Goal: Information Seeking & Learning: Learn about a topic

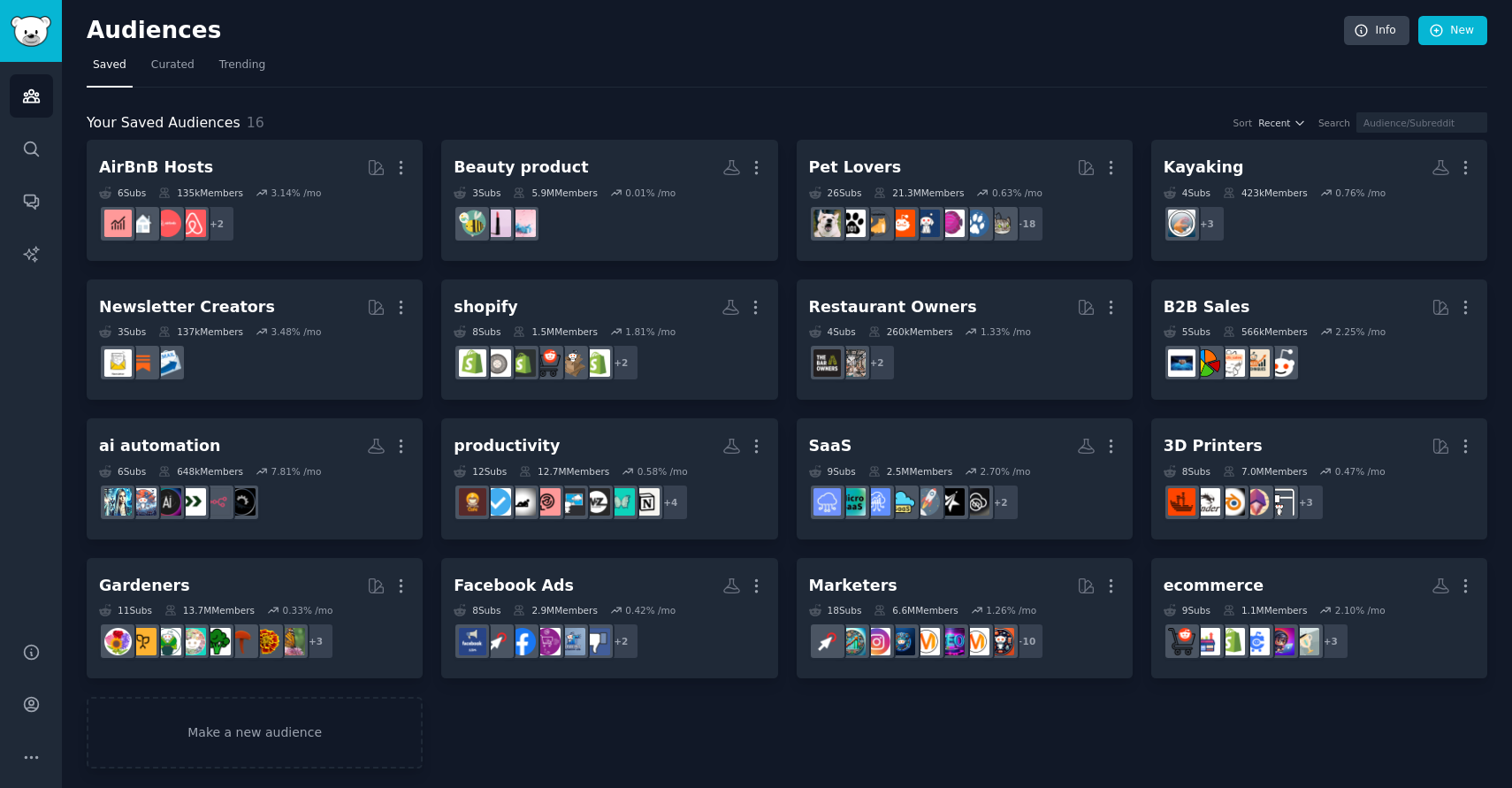
click at [761, 85] on nav "Saved Curated Trending" at bounding box center [787, 69] width 1401 height 36
click at [795, 108] on div "Your Saved Audiences 16 Sort Recent Search AirBnB Hosts More 6 Sub s 135k Membe…" at bounding box center [787, 429] width 1401 height 682
click at [162, 61] on span "Curated" at bounding box center [173, 66] width 43 height 16
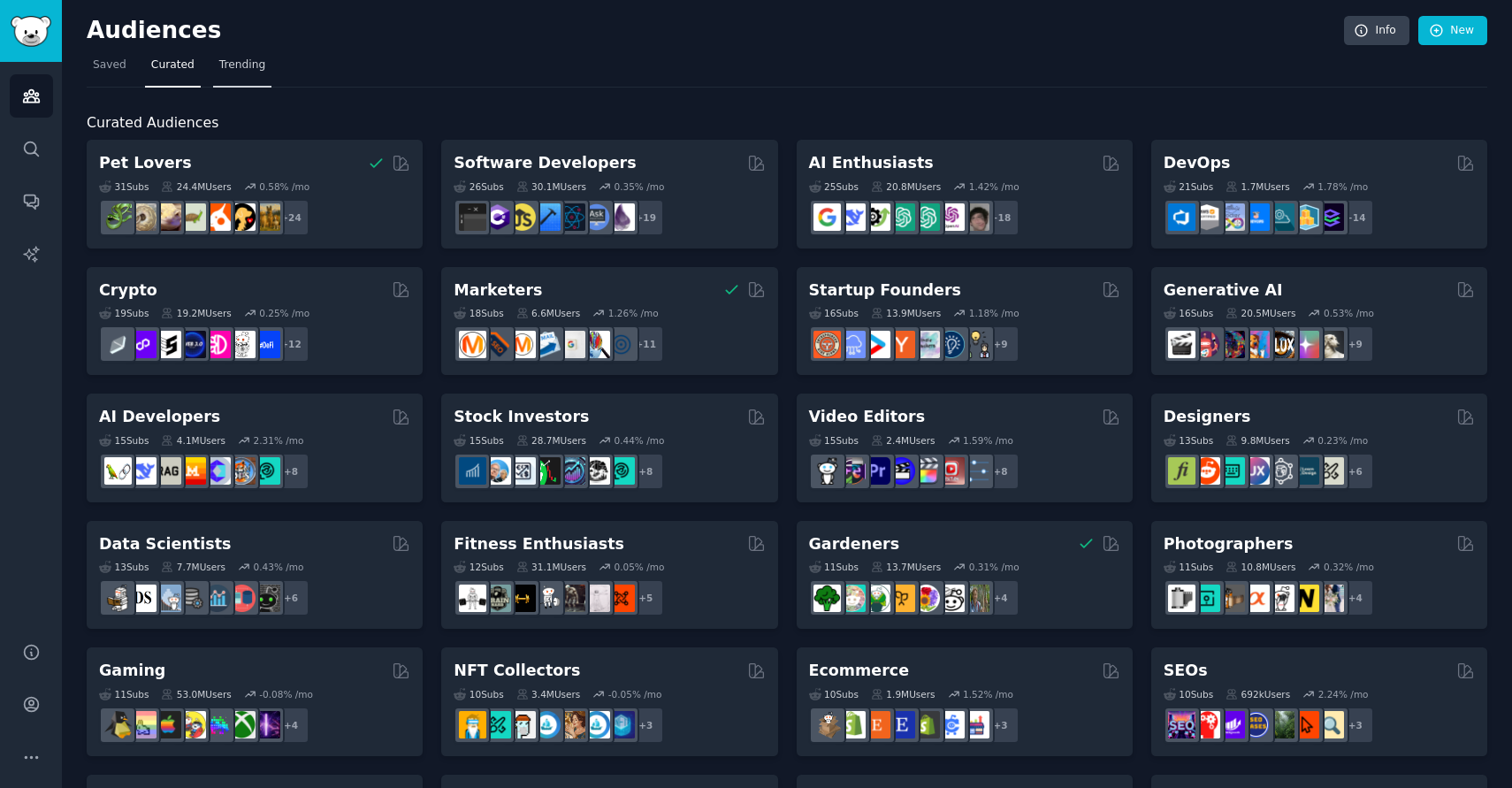
click at [238, 59] on span "Trending" at bounding box center [241, 66] width 46 height 16
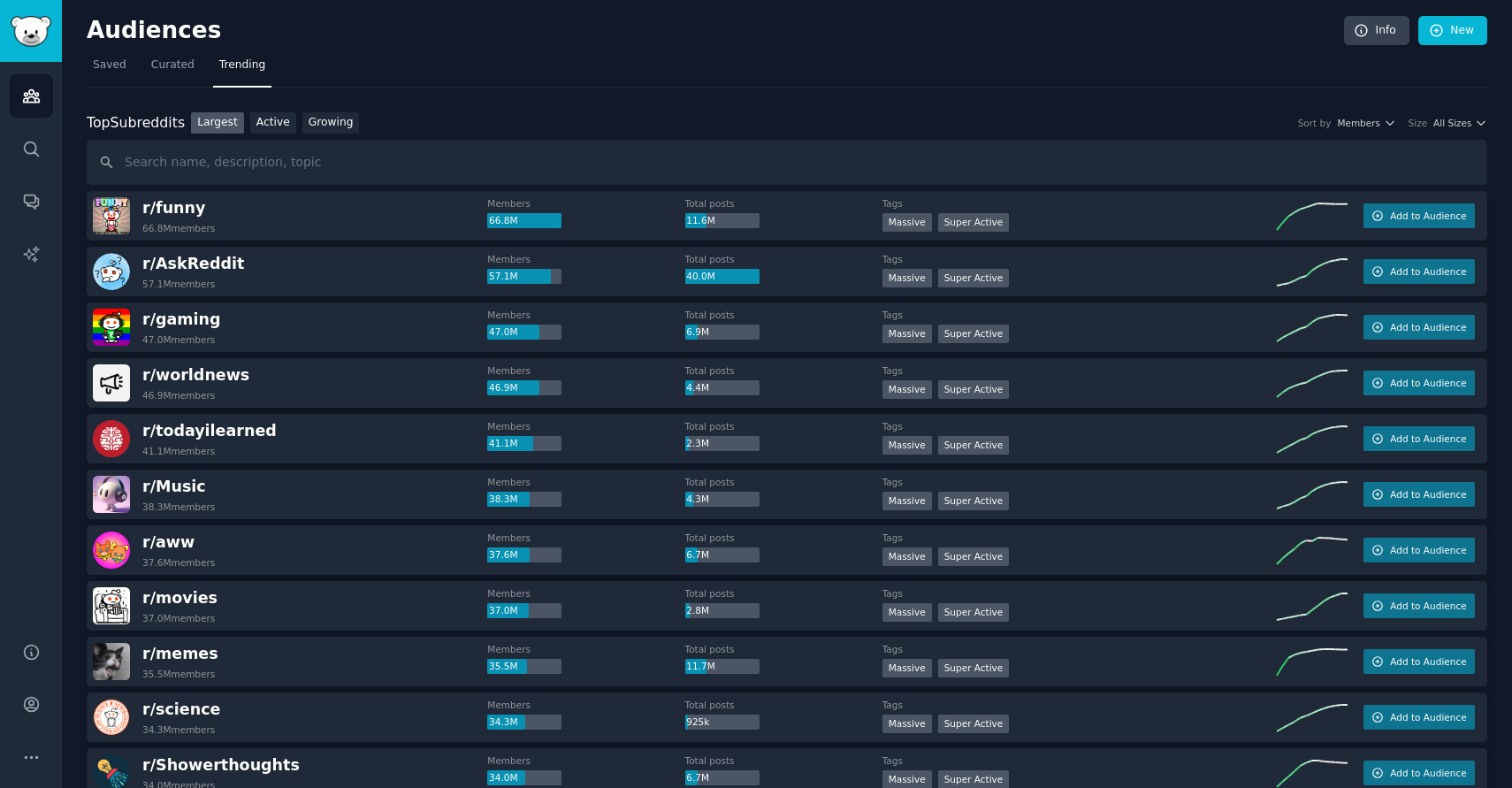
click at [1458, 130] on div "Top Subreddits Top Subreddits Largest Active Growing Sort by Members Size All S…" at bounding box center [787, 123] width 1401 height 22
click at [1468, 127] on button "All Sizes" at bounding box center [1461, 123] width 54 height 13
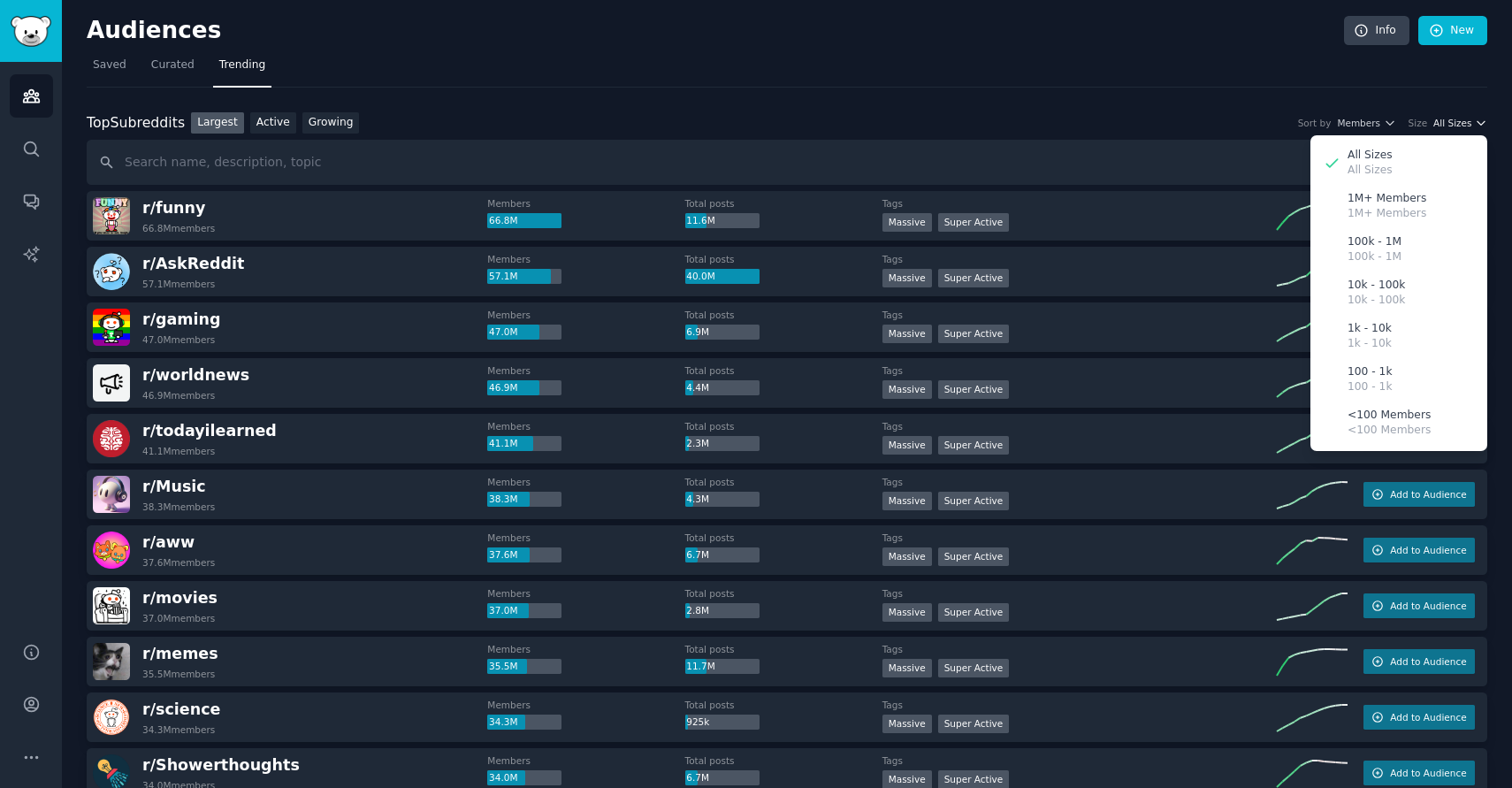
click at [1468, 127] on button "All Sizes" at bounding box center [1461, 123] width 54 height 13
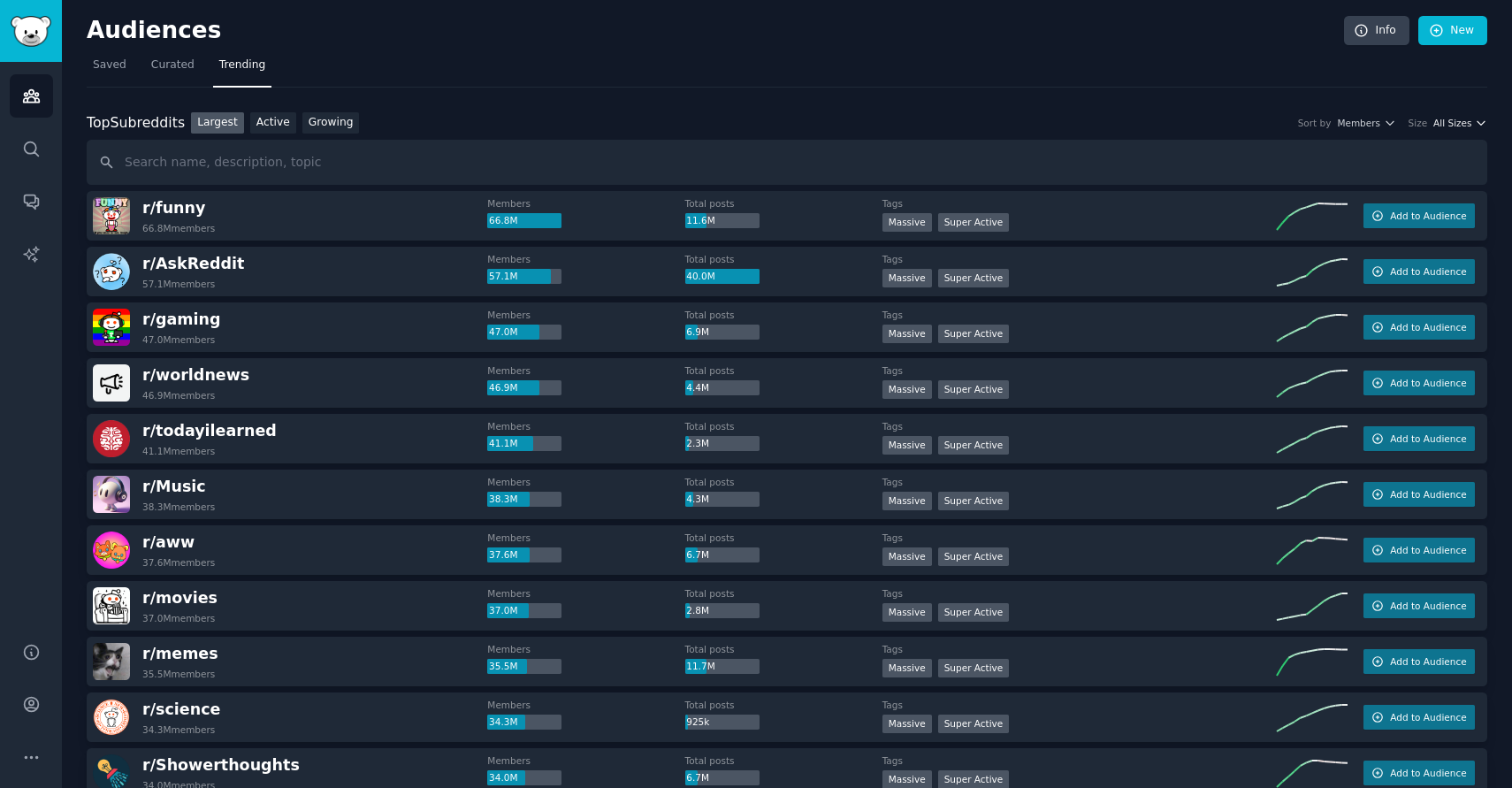
click at [1462, 119] on span "All Sizes" at bounding box center [1453, 123] width 38 height 13
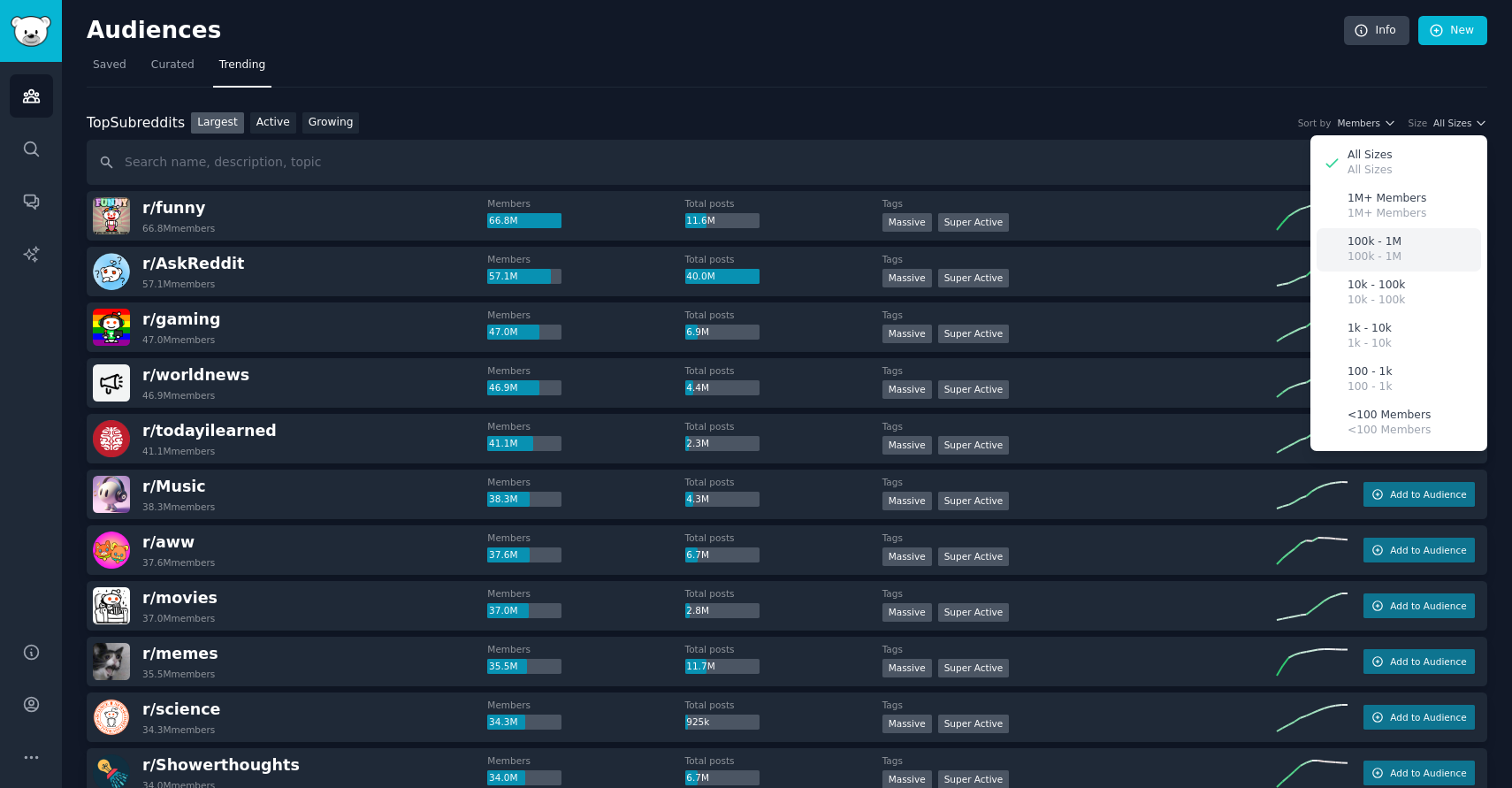
click at [1383, 241] on p "100k - 1M" at bounding box center [1375, 242] width 54 height 16
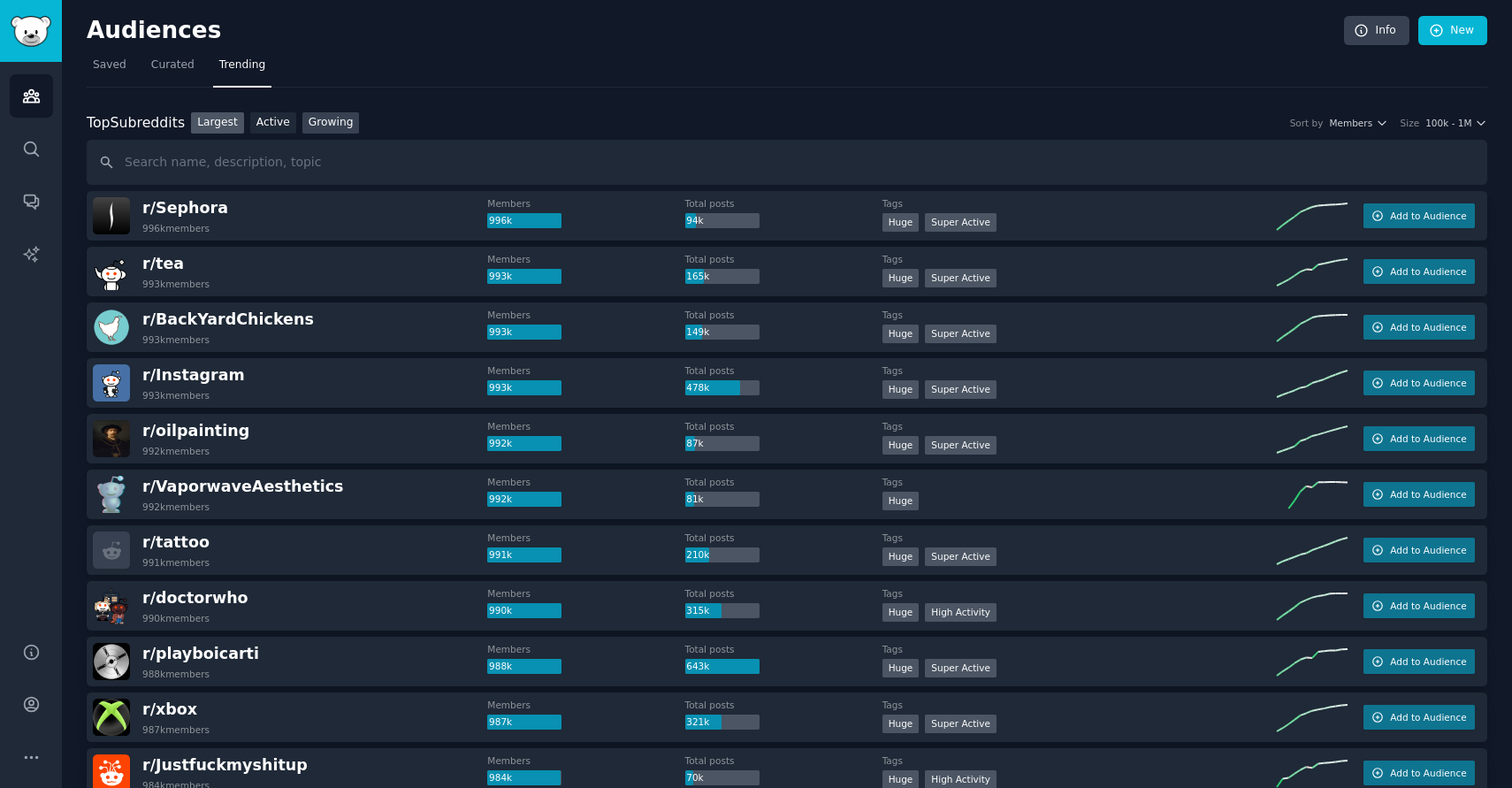
click at [334, 124] on link "Growing" at bounding box center [331, 123] width 57 height 22
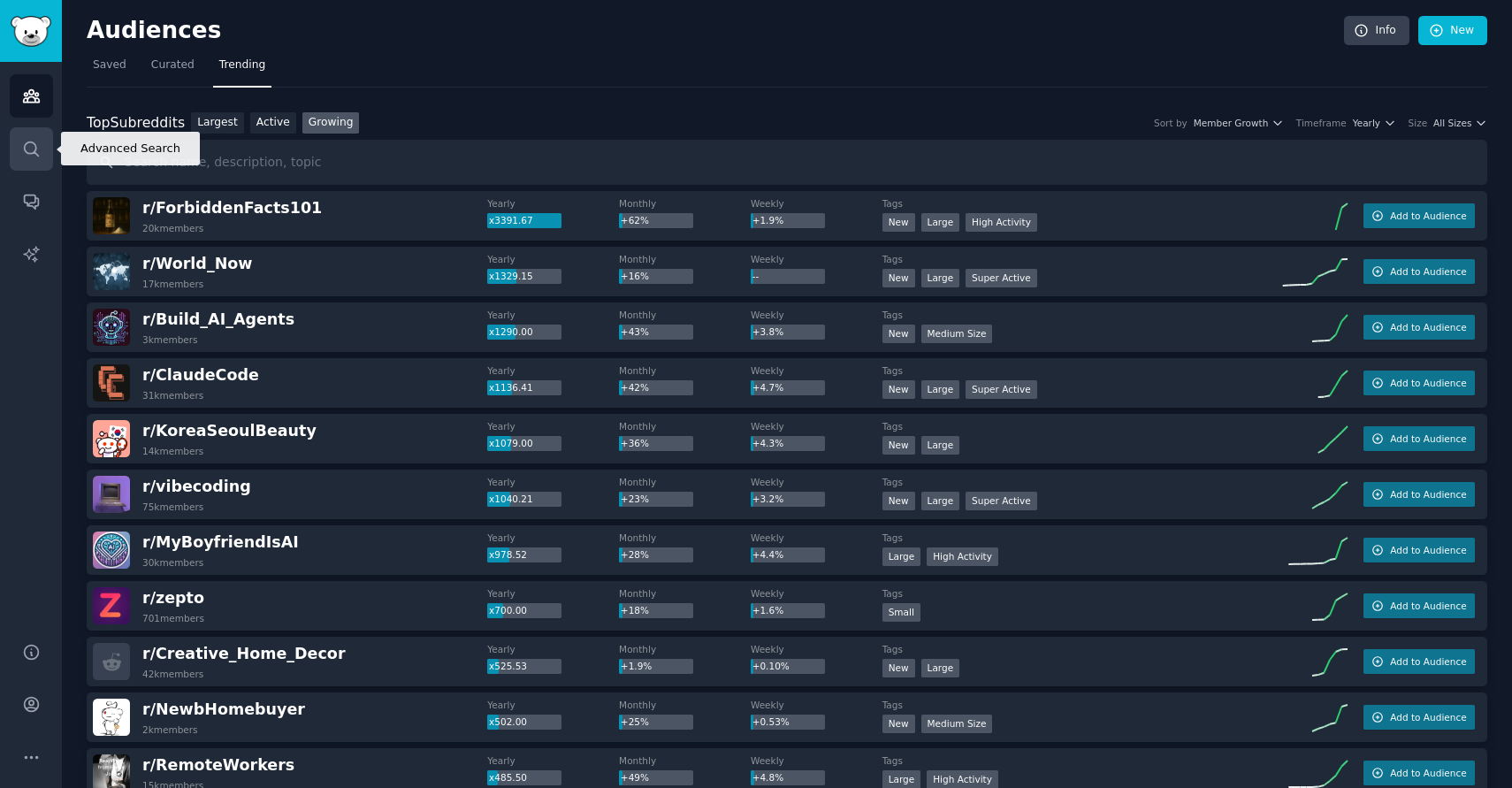
click at [27, 159] on link "Search" at bounding box center [31, 149] width 43 height 43
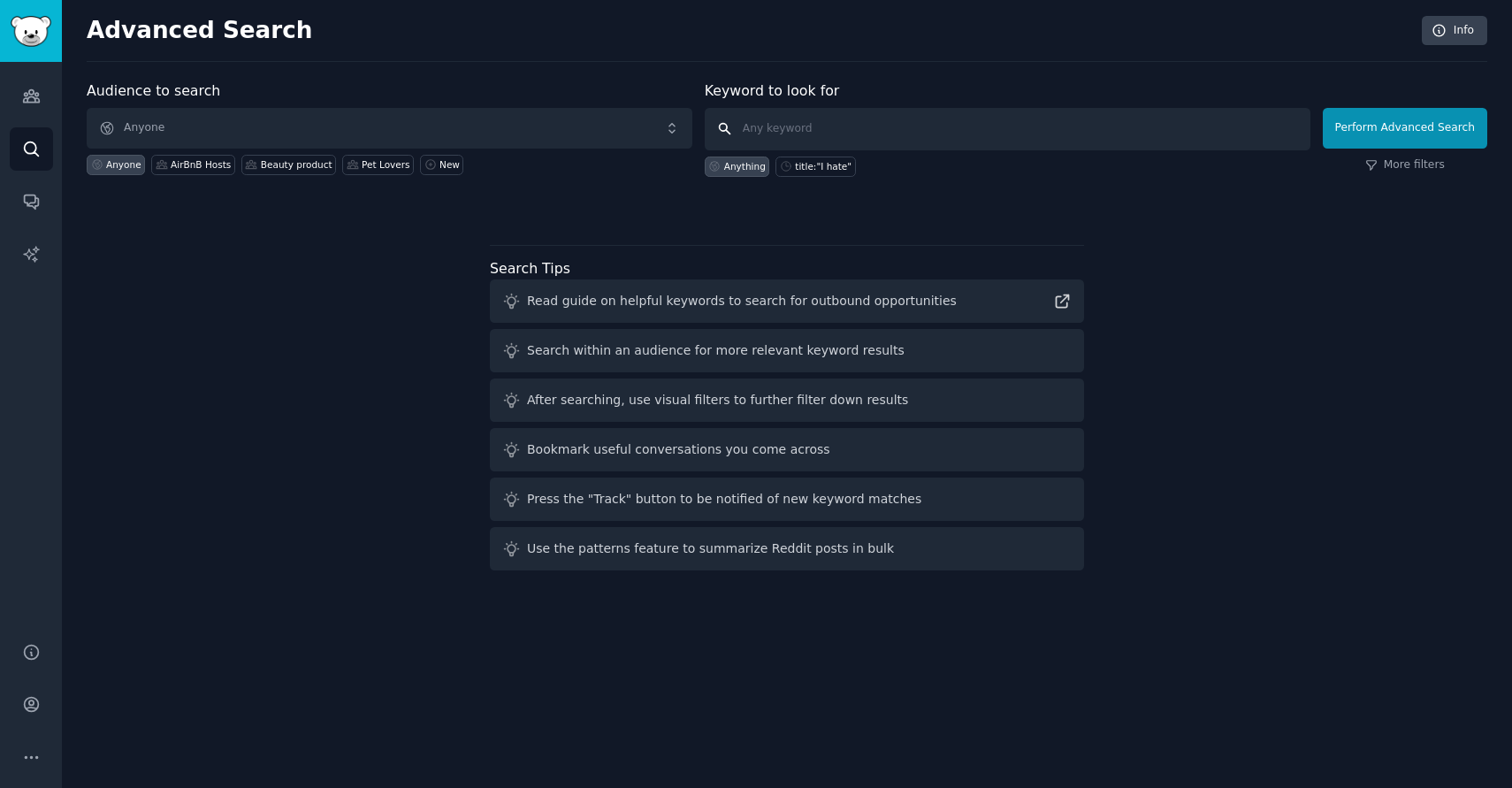
click at [811, 132] on input "text" at bounding box center [1007, 128] width 606 height 42
type input "j"
click at [1167, 82] on div "Keyword to look for Anything title:"I hate"" at bounding box center [1007, 128] width 606 height 96
click at [933, 134] on input "text" at bounding box center [1007, 128] width 606 height 42
type input "labubu"
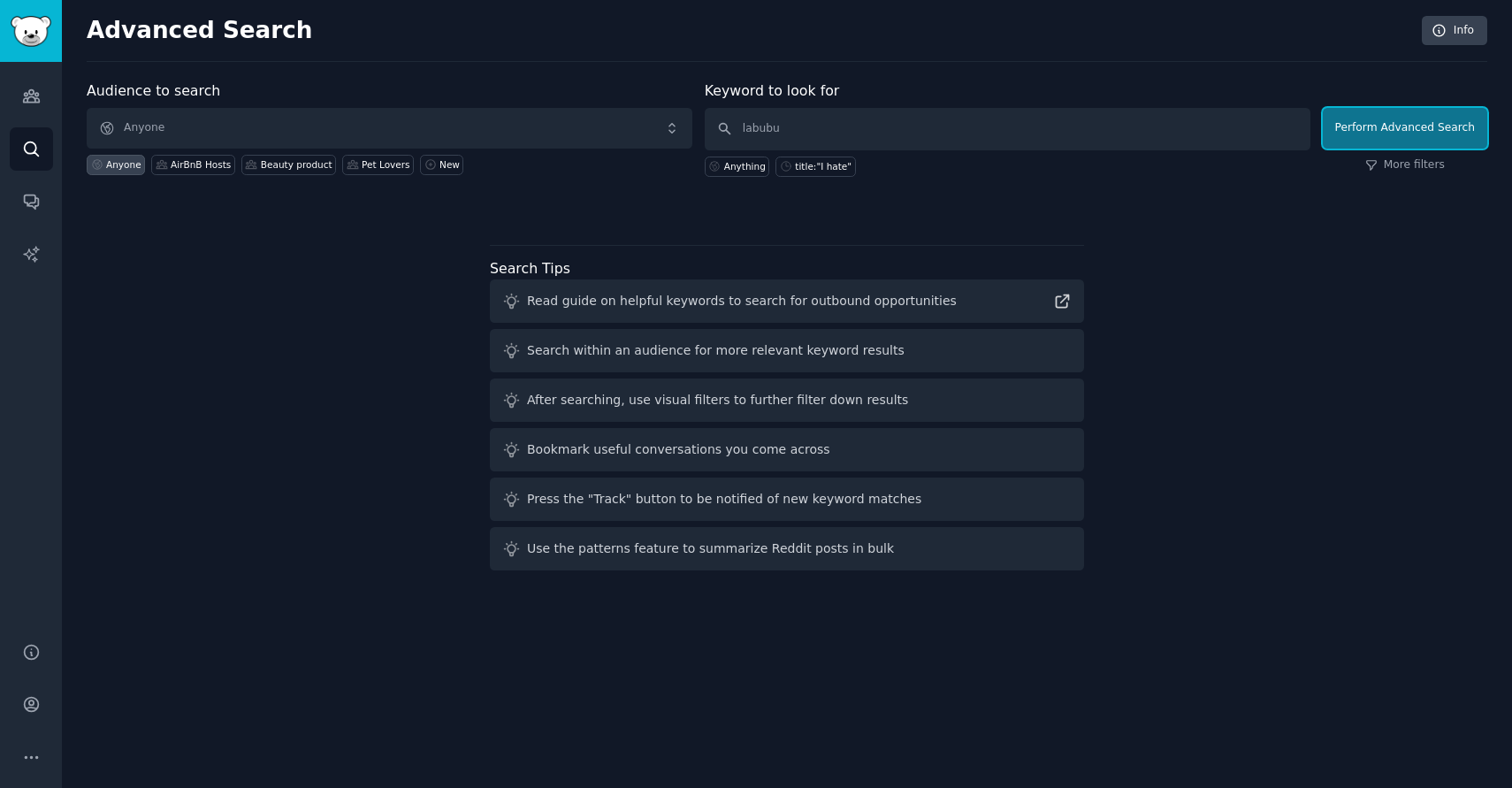
click at [1370, 135] on button "Perform Advanced Search" at bounding box center [1404, 127] width 164 height 40
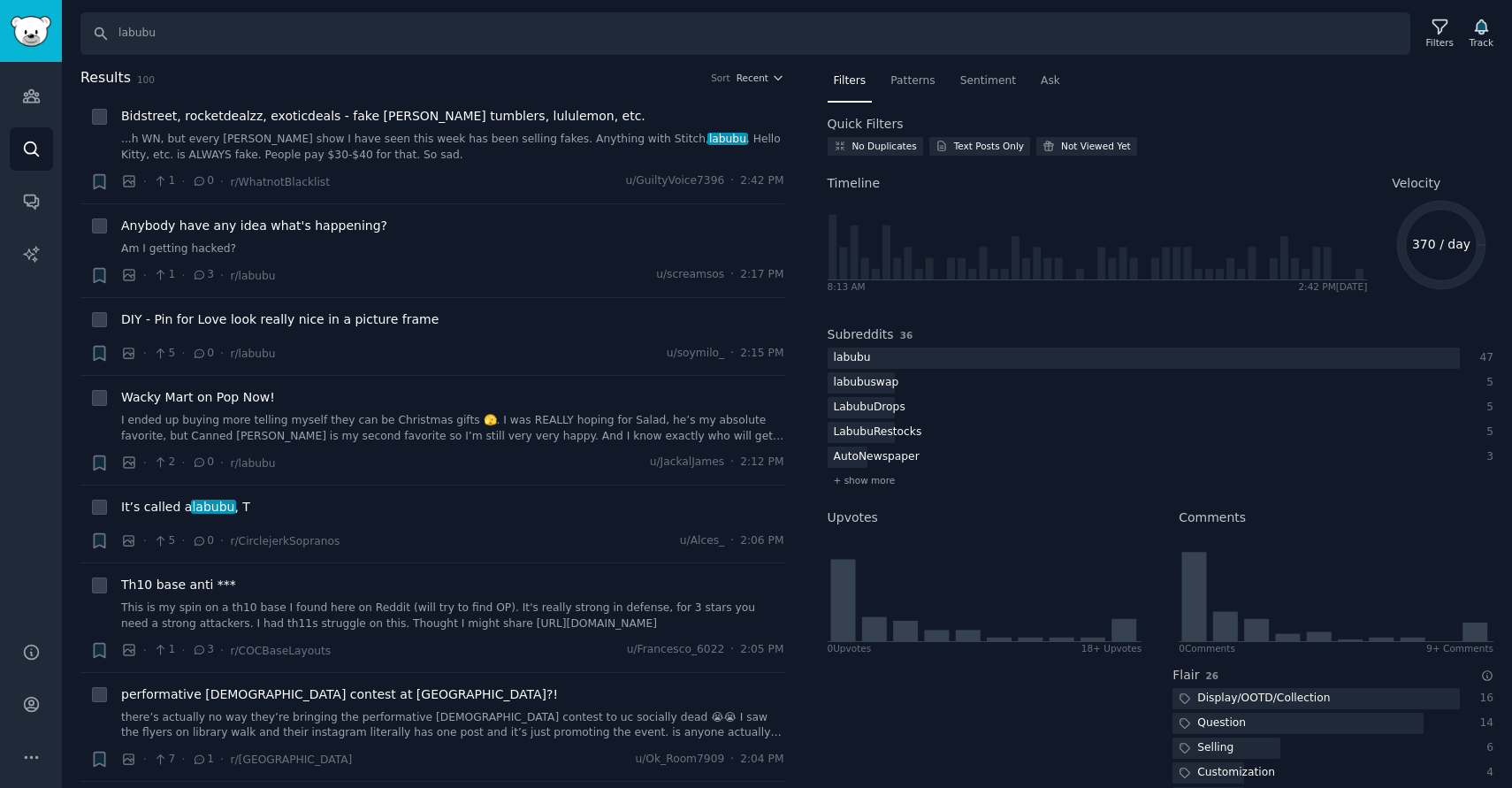
click at [873, 74] on nav "Filters Patterns Sentiment Ask" at bounding box center [1160, 85] width 667 height 36
click at [905, 81] on span "Patterns" at bounding box center [912, 82] width 44 height 16
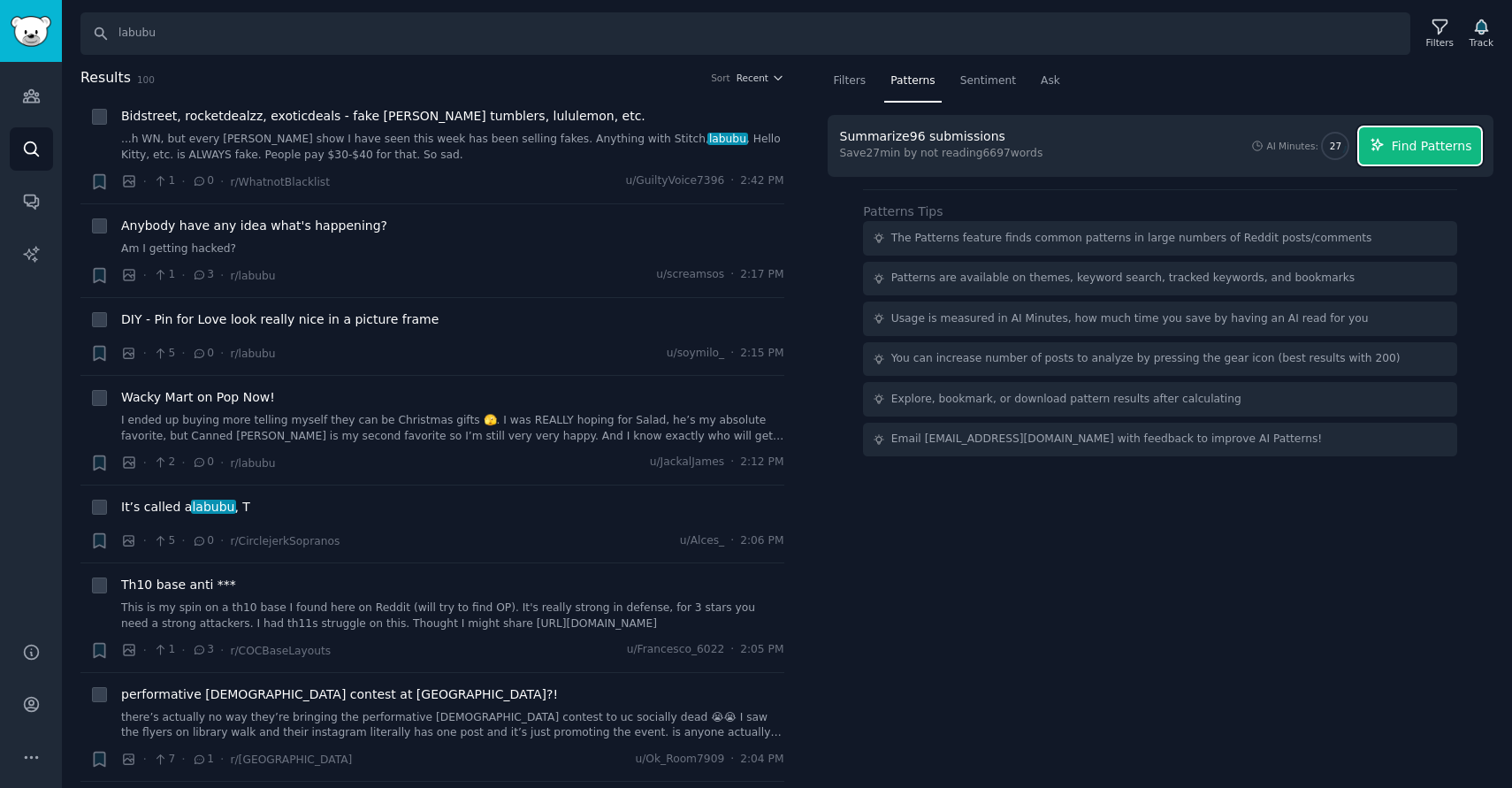
click at [1414, 139] on span "Find Patterns" at bounding box center [1432, 146] width 81 height 19
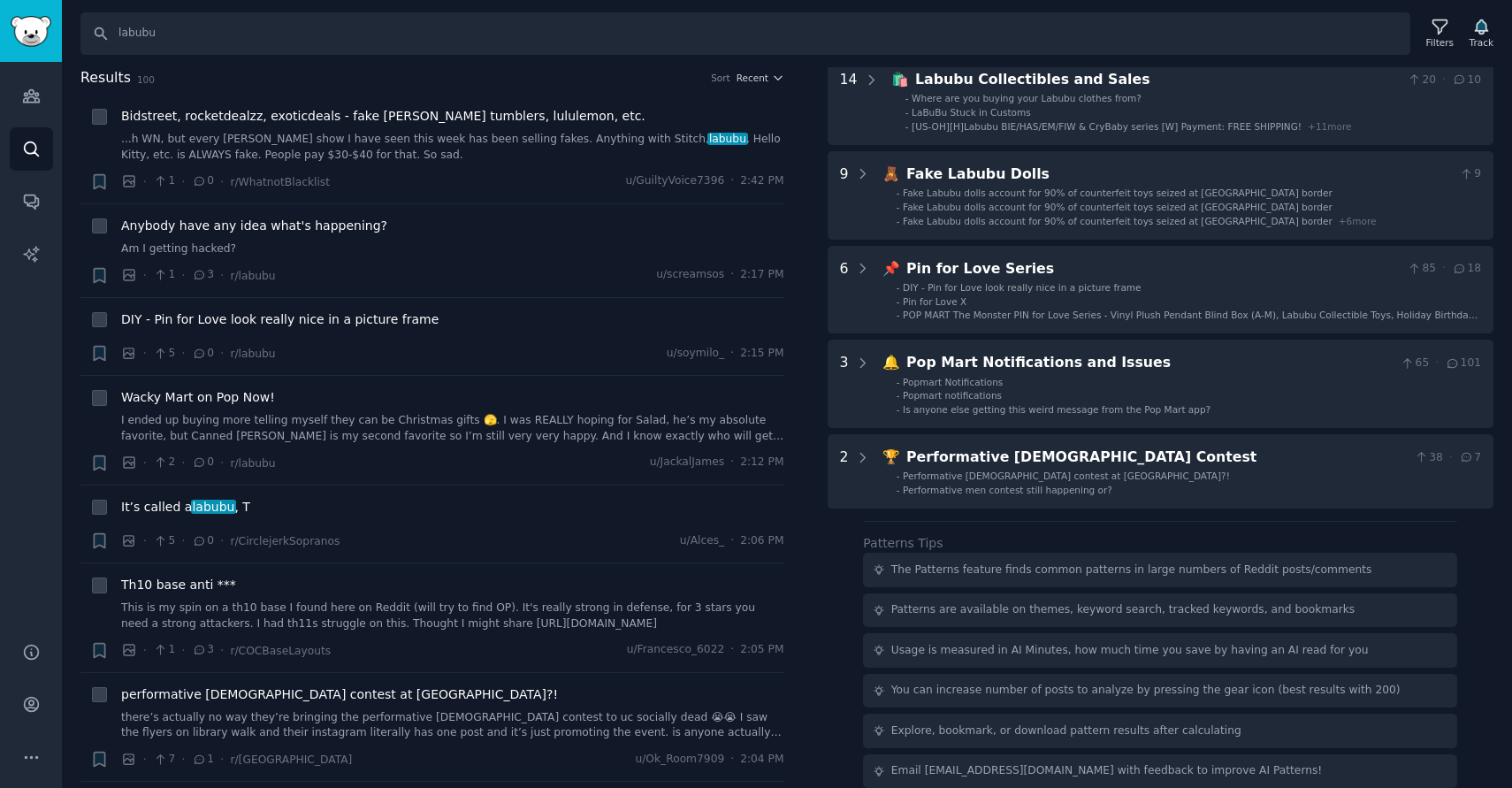
scroll to position [123, 0]
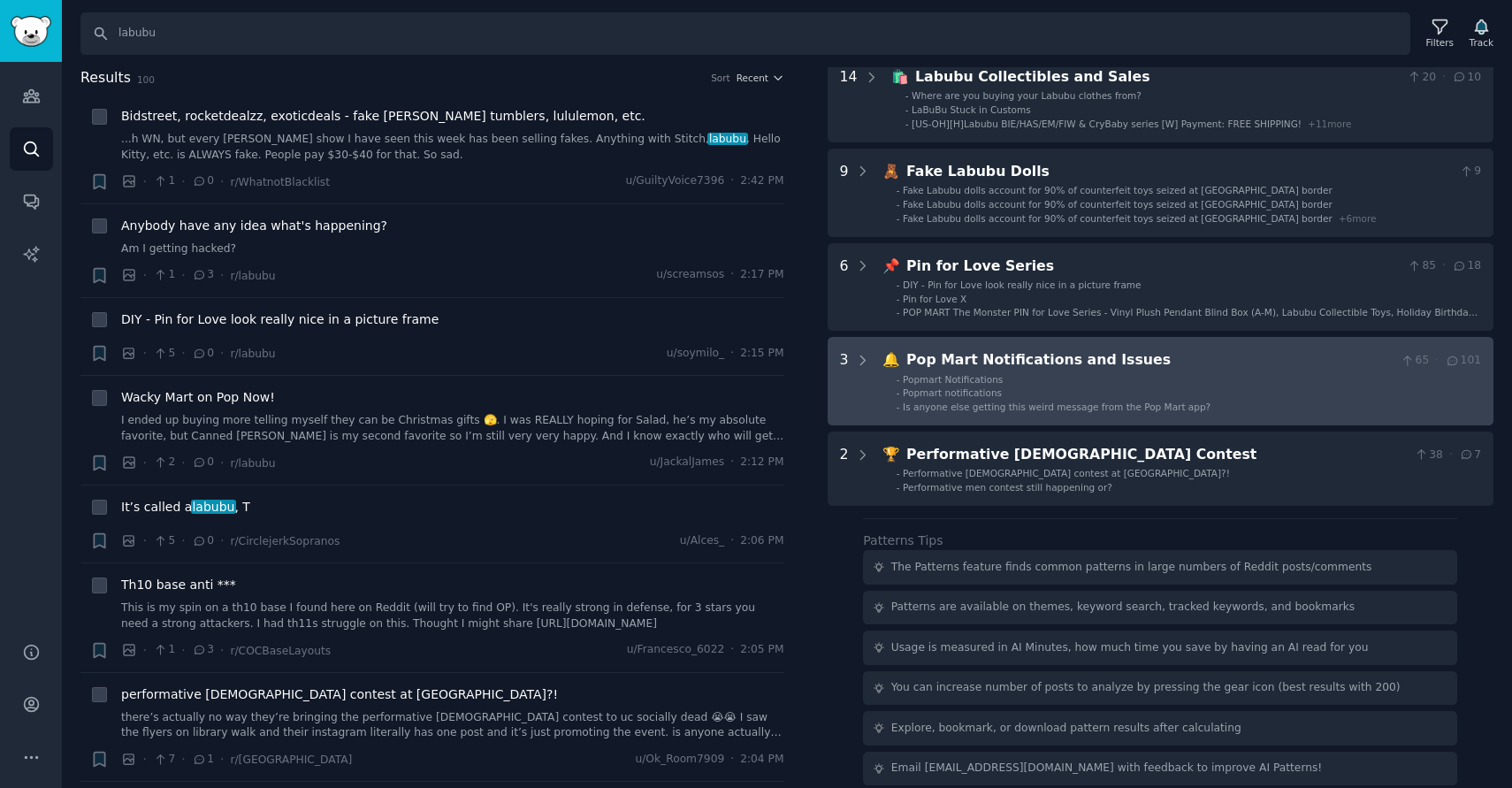
click at [1048, 395] on li "- Popmart notifications" at bounding box center [1188, 393] width 584 height 13
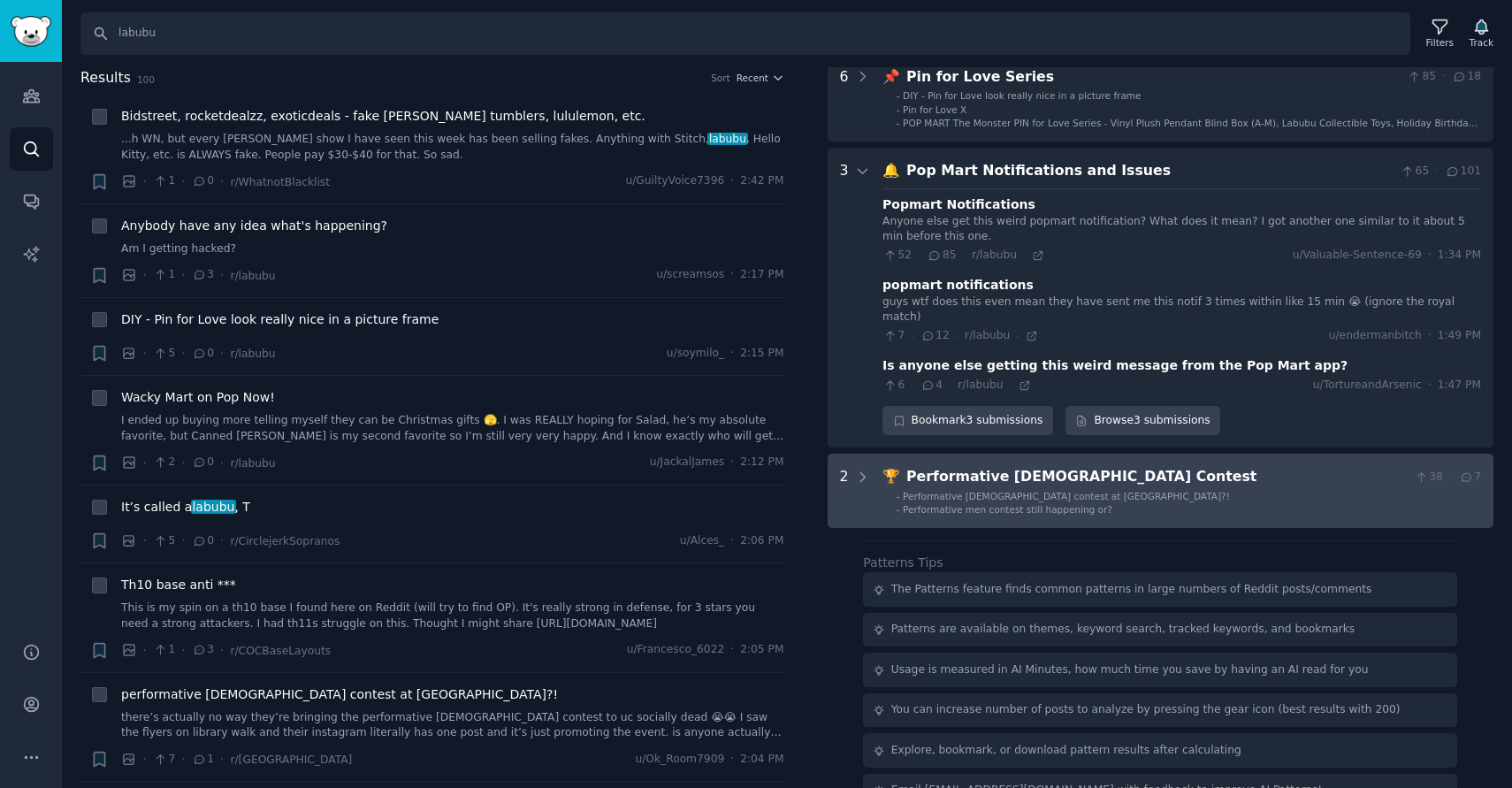
scroll to position [323, 0]
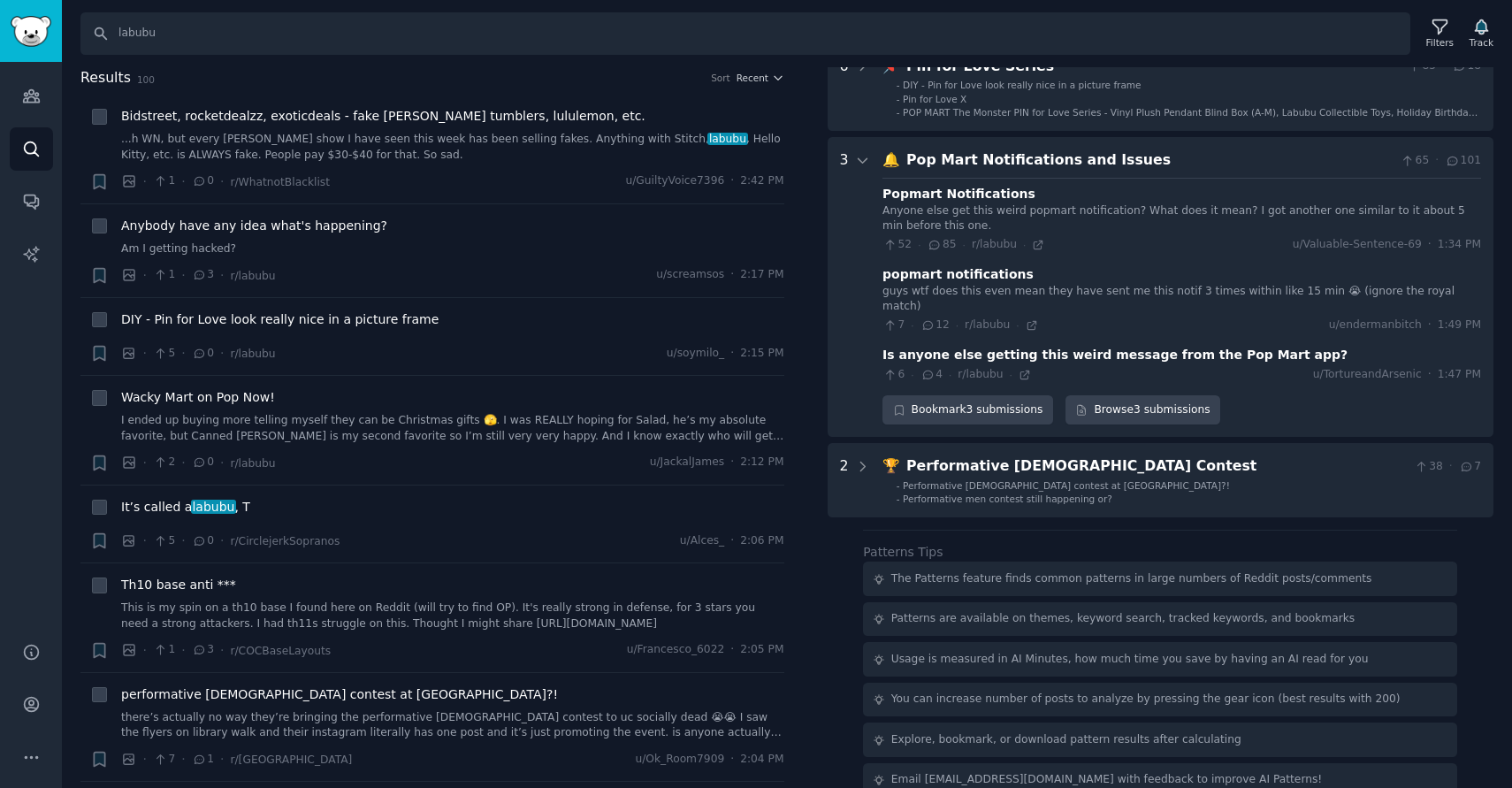
click at [992, 216] on div "Anyone else get this weird popmart notification? What does it mean? I got anoth…" at bounding box center [1182, 219] width 599 height 31
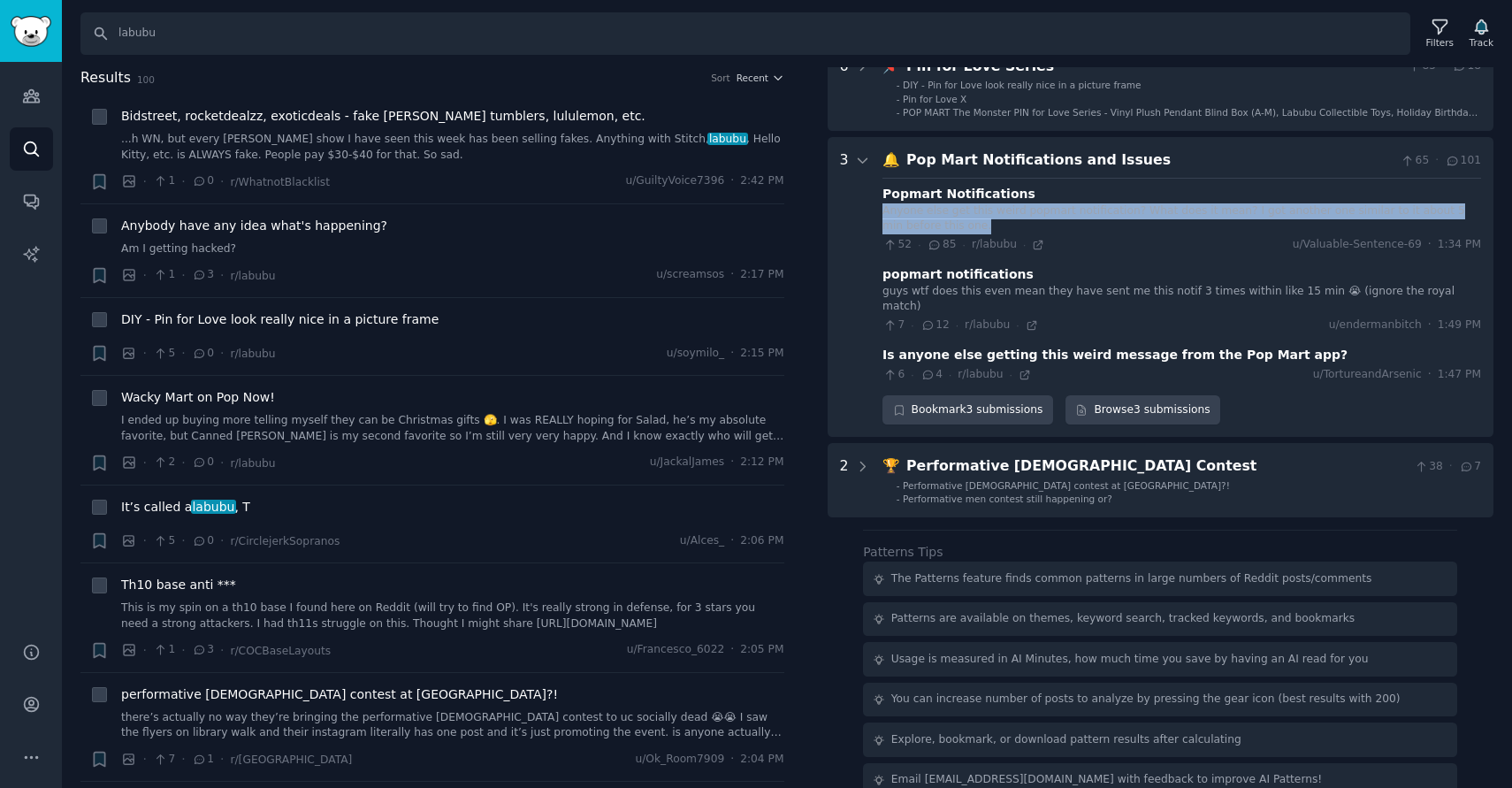
click at [992, 216] on div "Anyone else get this weird popmart notification? What does it mean? I got anoth…" at bounding box center [1182, 219] width 599 height 31
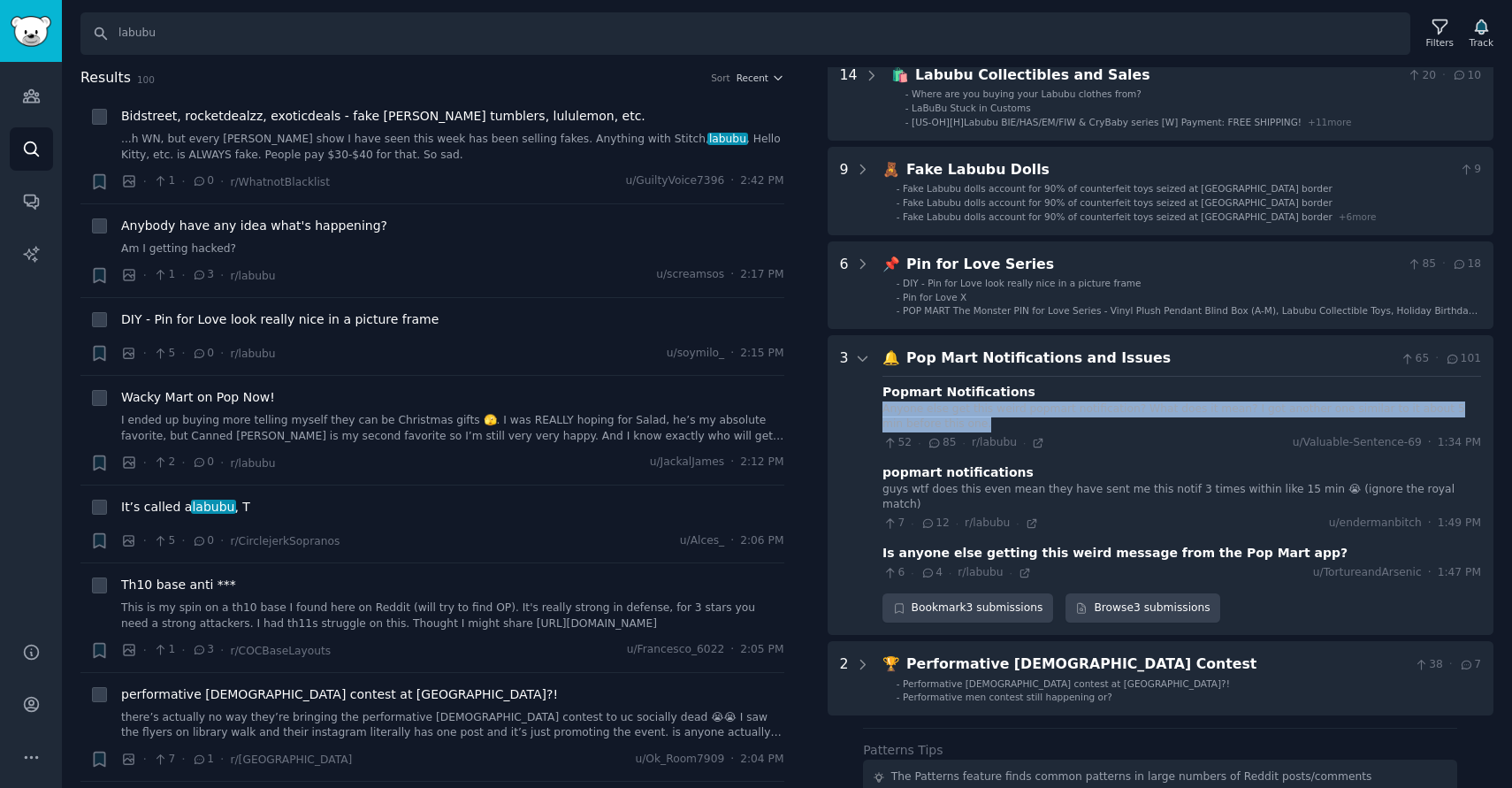
scroll to position [0, 0]
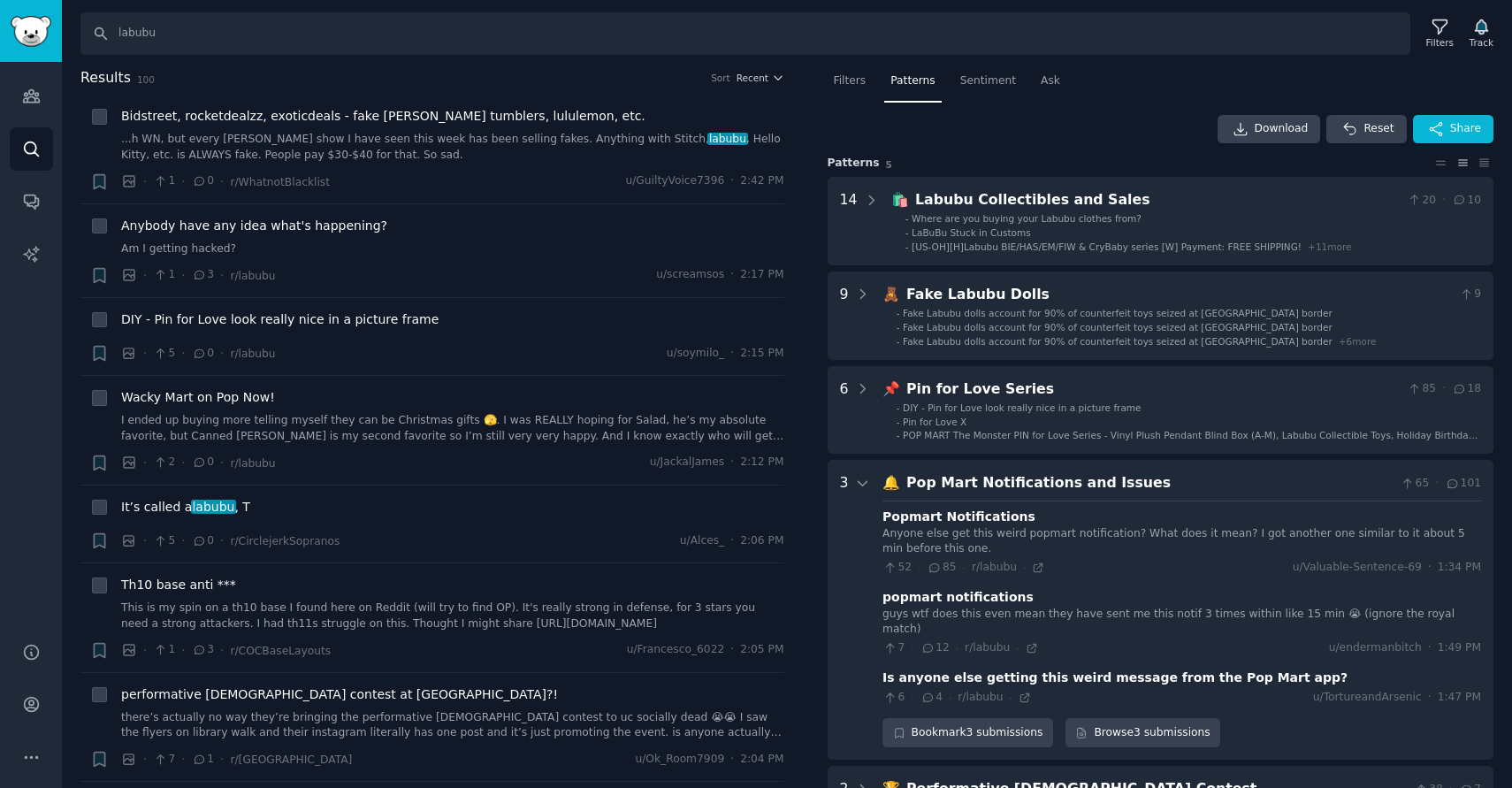
click at [897, 131] on div "Download Reset Share" at bounding box center [1160, 129] width 667 height 29
click at [1048, 83] on span "Ask" at bounding box center [1051, 82] width 20 height 16
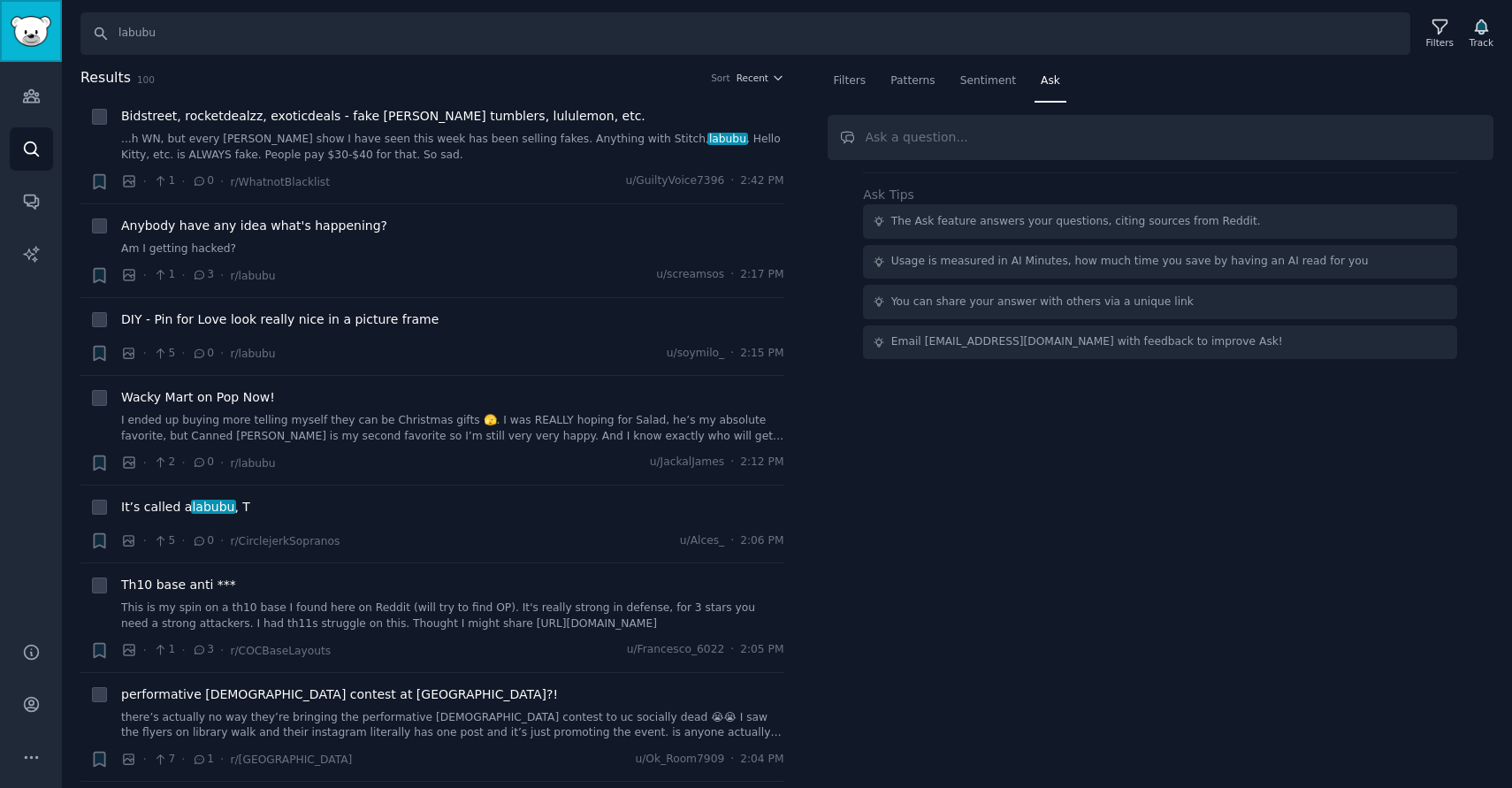
click at [18, 26] on img "Sidebar" at bounding box center [31, 31] width 40 height 31
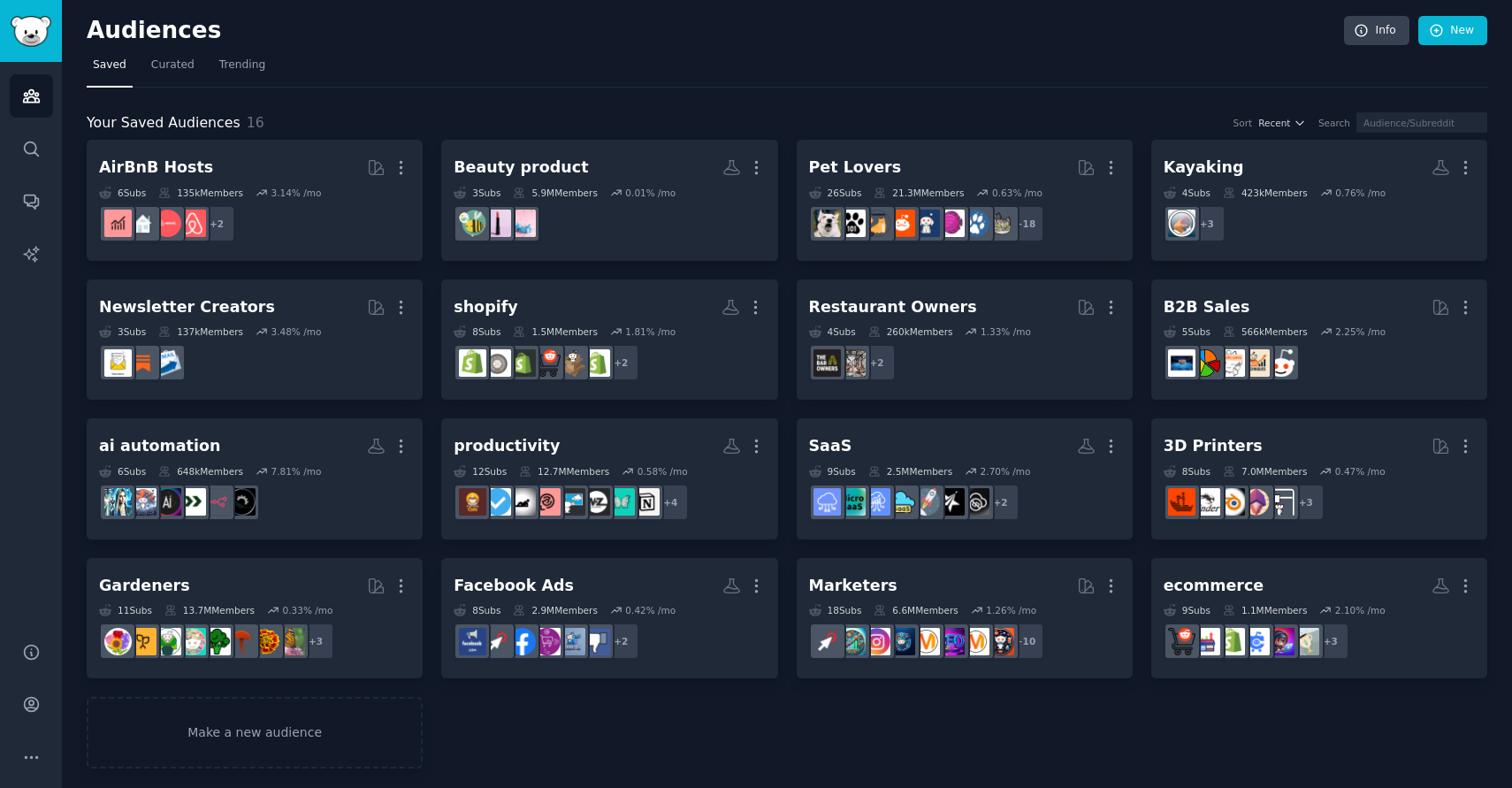
click at [818, 71] on nav "Saved Curated Trending" at bounding box center [787, 69] width 1401 height 36
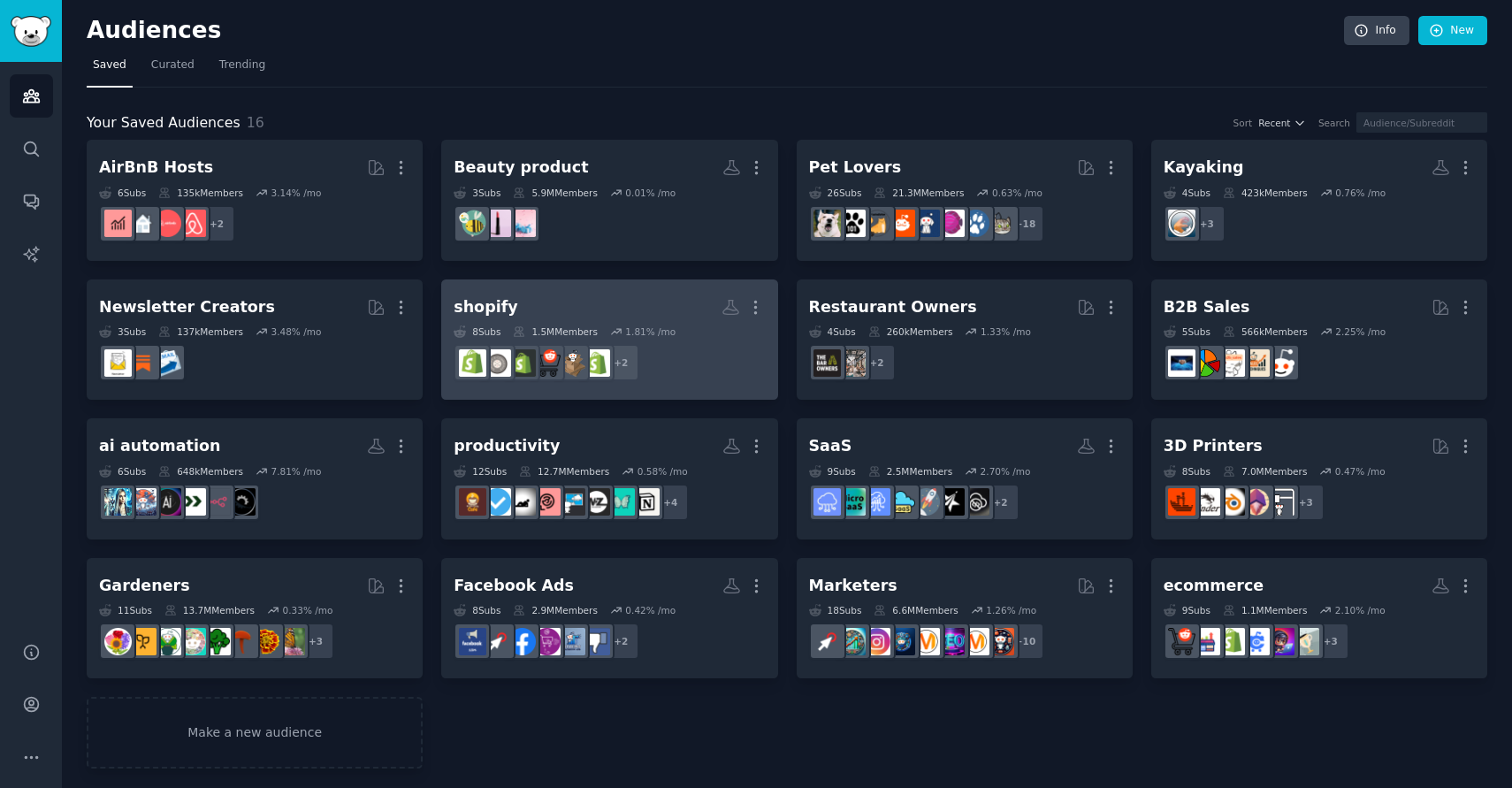
scroll to position [5, 0]
